Goal: Information Seeking & Learning: Check status

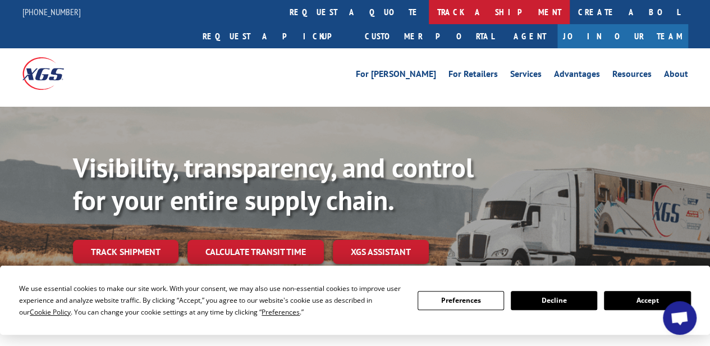
click at [429, 14] on link "track a shipment" at bounding box center [499, 12] width 141 height 24
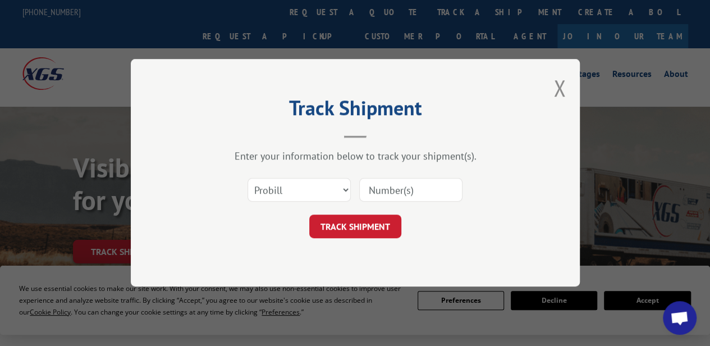
click at [419, 199] on input at bounding box center [410, 190] width 103 height 24
paste input "734-654605"
type input "734-654605"
click at [362, 231] on button "TRACK SHIPMENT" at bounding box center [355, 227] width 92 height 24
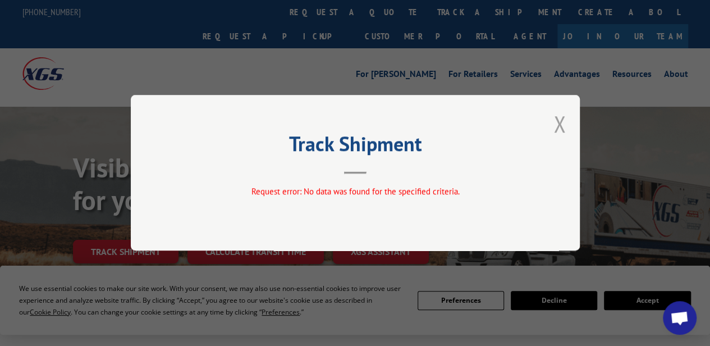
click at [559, 130] on button "Close modal" at bounding box center [559, 124] width 12 height 30
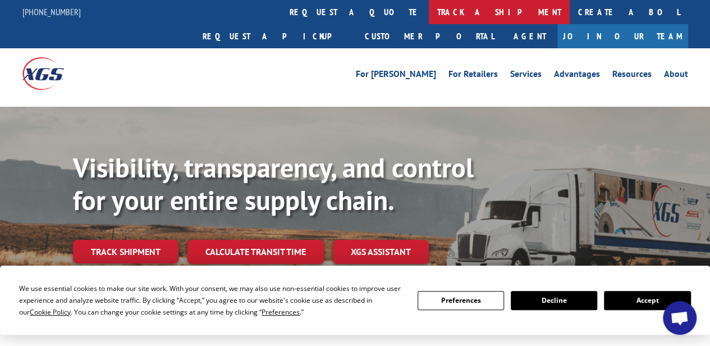
click at [429, 13] on link "track a shipment" at bounding box center [499, 12] width 141 height 24
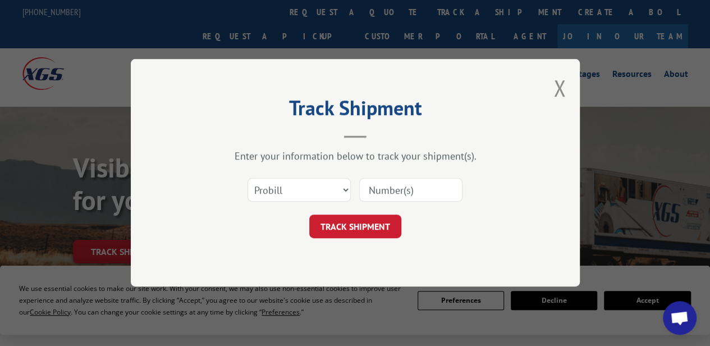
click at [385, 183] on input at bounding box center [410, 190] width 103 height 24
paste input "1239-654603"
type input "1239-654603"
click at [379, 228] on button "TRACK SHIPMENT" at bounding box center [355, 227] width 92 height 24
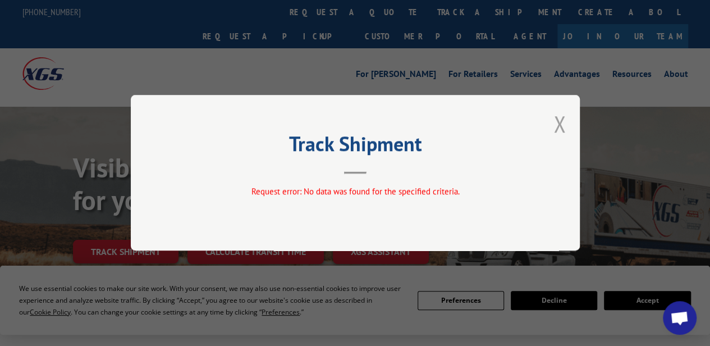
click at [554, 127] on button "Close modal" at bounding box center [559, 124] width 12 height 30
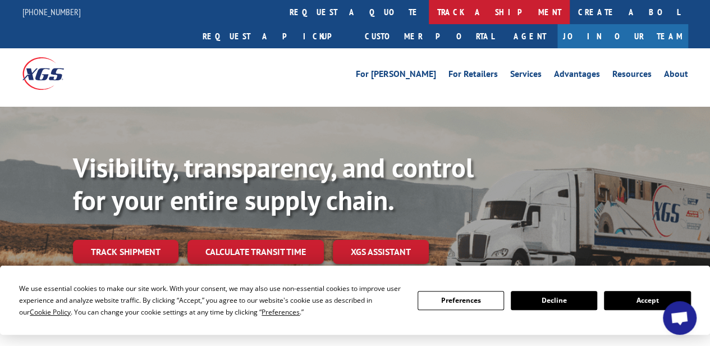
click at [429, 10] on link "track a shipment" at bounding box center [499, 12] width 141 height 24
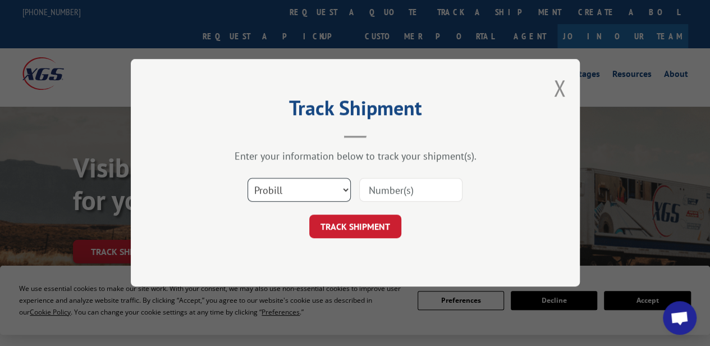
click at [325, 182] on select "Select category... Probill BOL PO" at bounding box center [298, 190] width 103 height 24
select select "po"
click at [247, 178] on select "Select category... Probill BOL PO" at bounding box center [298, 190] width 103 height 24
click at [402, 193] on input at bounding box center [410, 190] width 103 height 24
paste input "30512081"
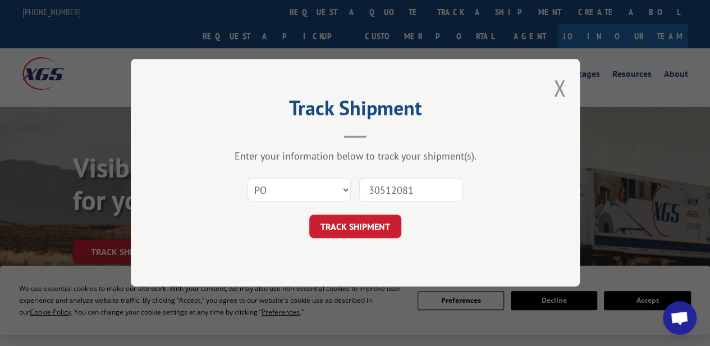
type input "30512081"
click at [389, 240] on div "Track Shipment Enter your information below to track your shipment(s). Select c…" at bounding box center [355, 172] width 449 height 227
click at [385, 231] on button "TRACK SHIPMENT" at bounding box center [355, 227] width 92 height 24
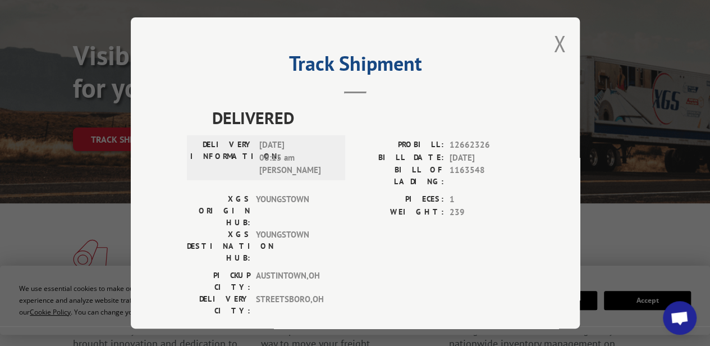
scroll to position [281, 0]
